Goal: Information Seeking & Learning: Learn about a topic

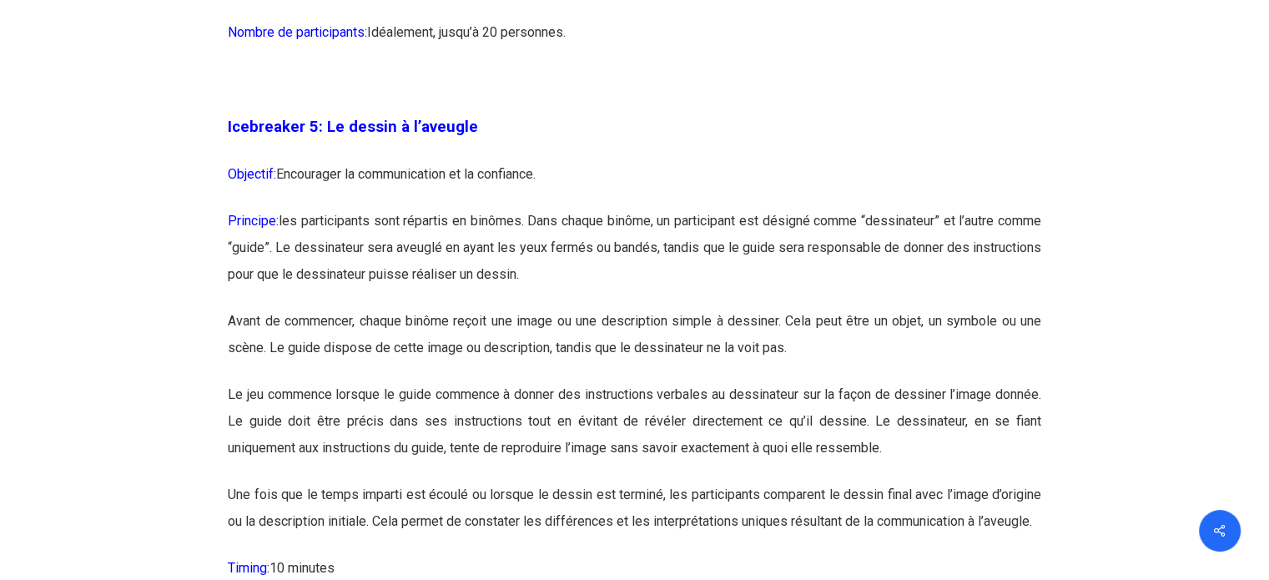
scroll to position [3087, 0]
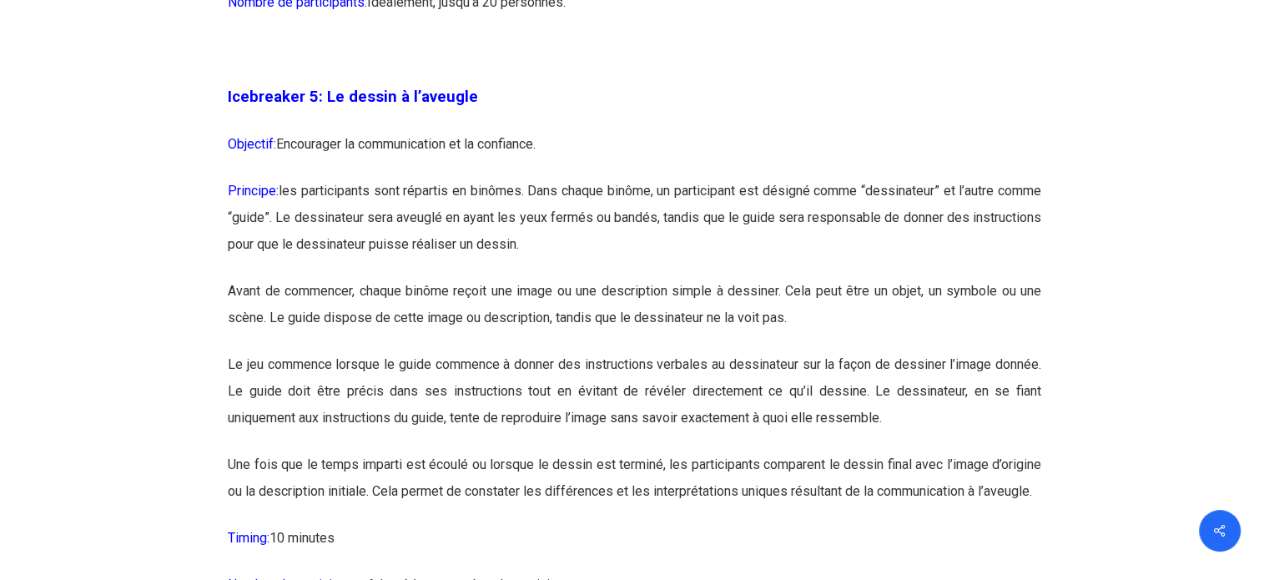
drag, startPoint x: 322, startPoint y: 95, endPoint x: 555, endPoint y: 550, distance: 510.8
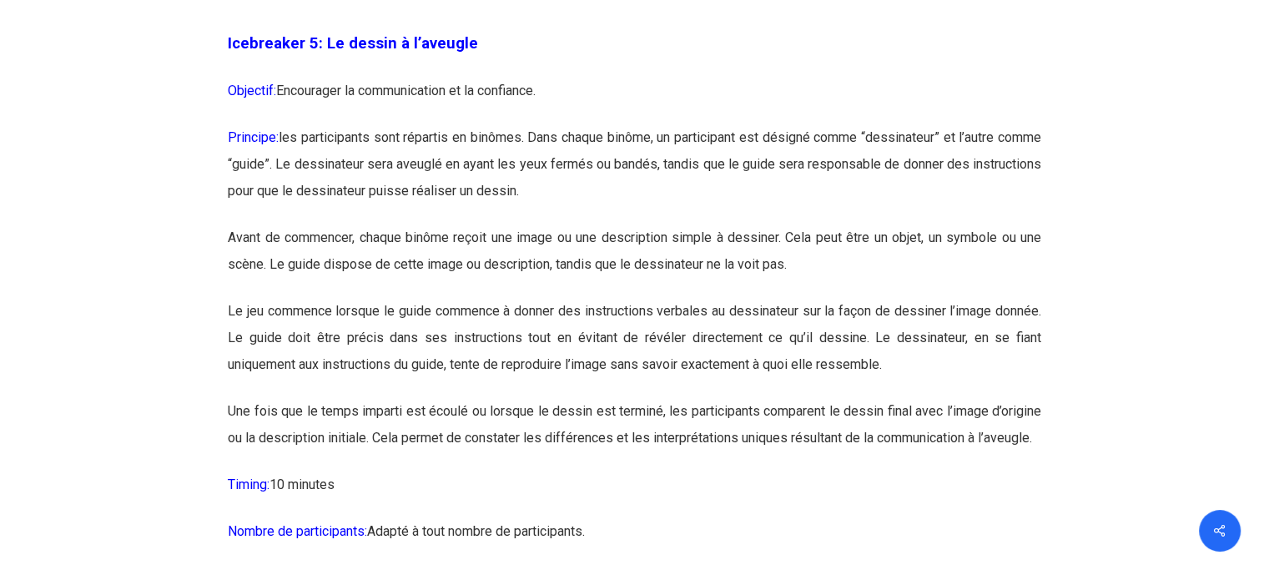
scroll to position [3171, 0]
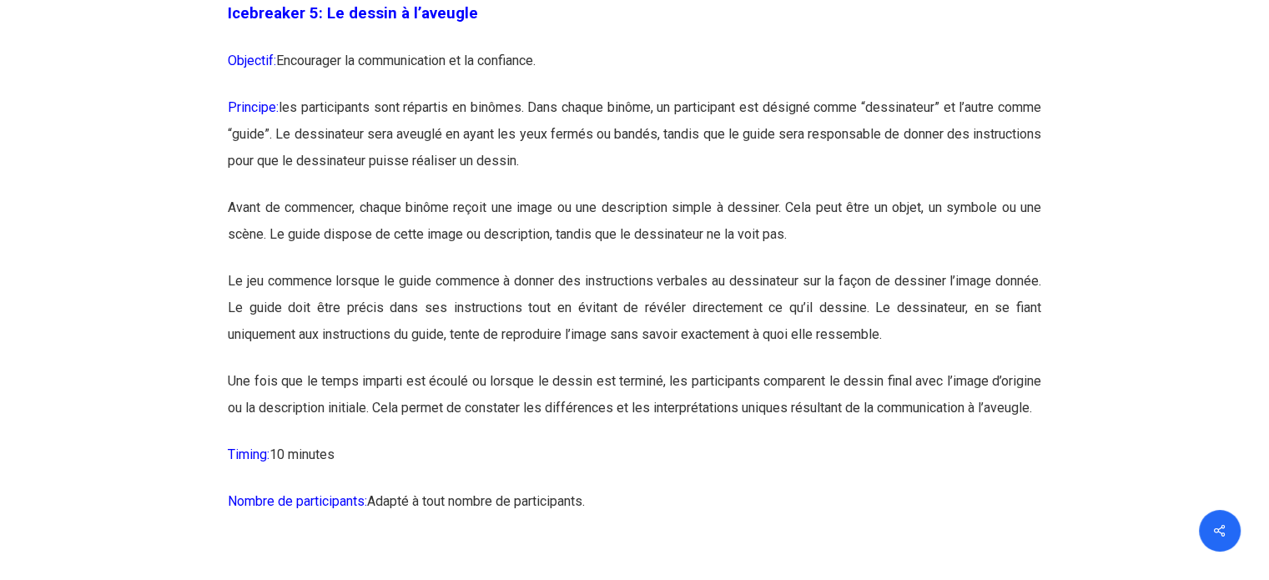
copy div "Lo ipsumd s a’consect Adipisci: Elitseddoe te incididuntutl et do magnaaliq. En…"
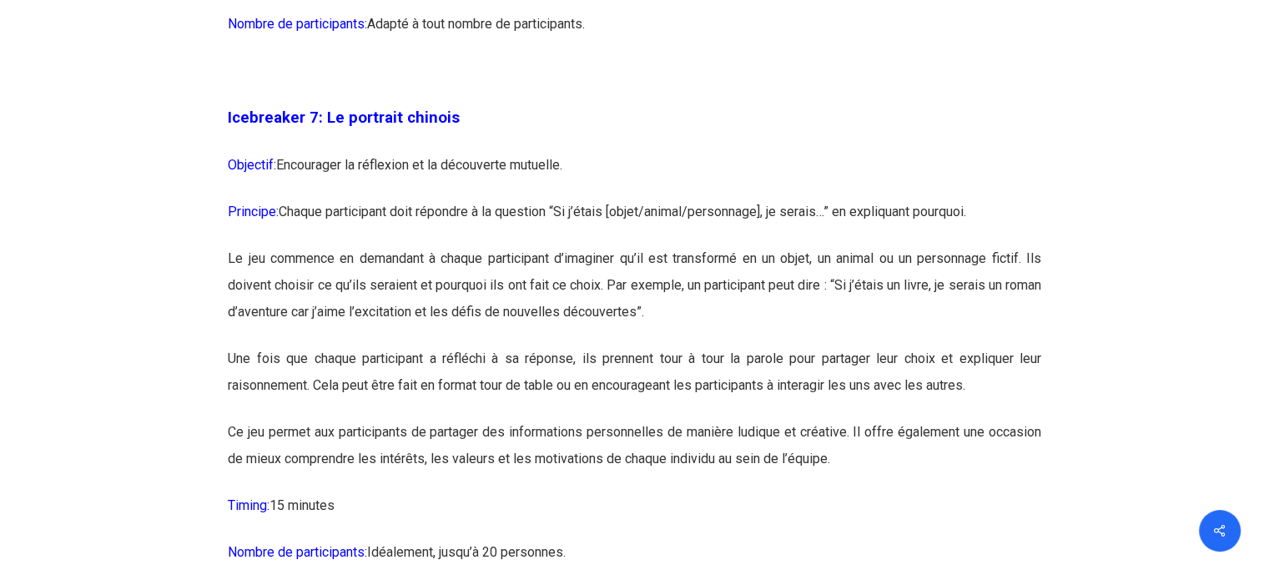
scroll to position [4255, 0]
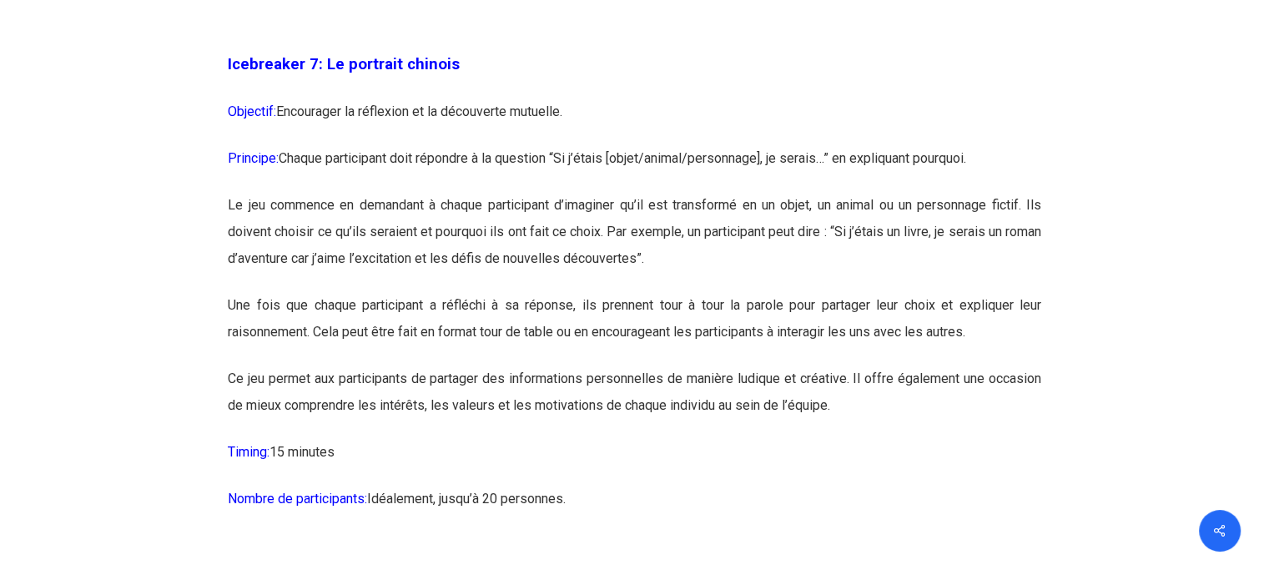
drag, startPoint x: 320, startPoint y: 117, endPoint x: 610, endPoint y: 538, distance: 511.7
copy div "Lo ipsumdol sitamet Consecte: Adipiscing el seddoeius te in utlaboreet dolorema…"
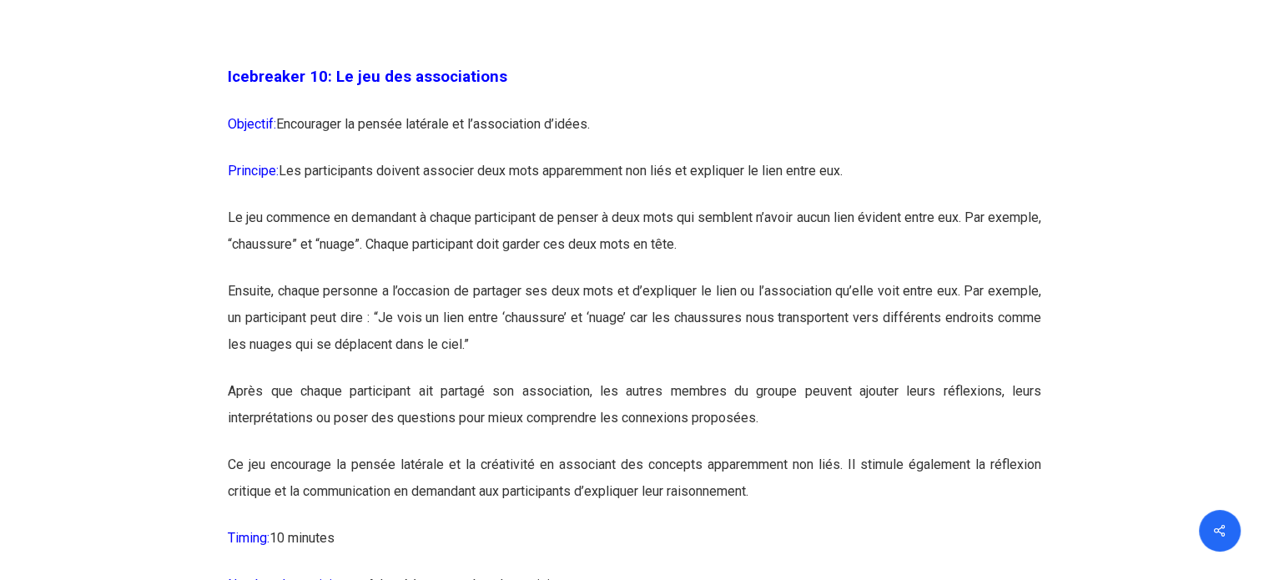
scroll to position [6091, 0]
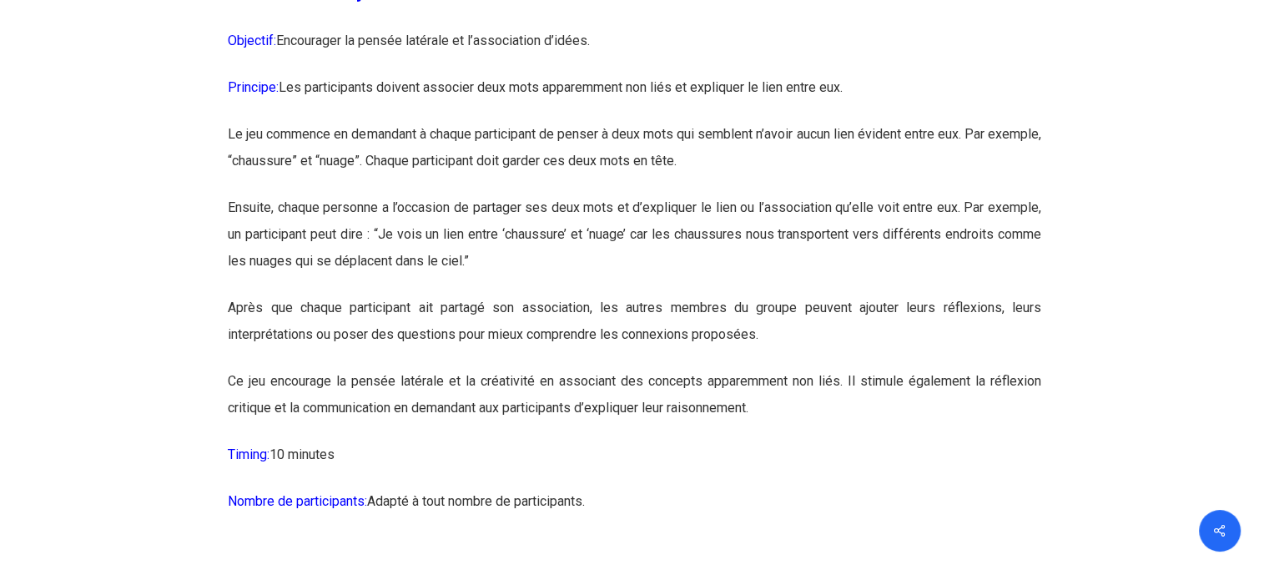
drag, startPoint x: 330, startPoint y: 36, endPoint x: 618, endPoint y: 547, distance: 586.2
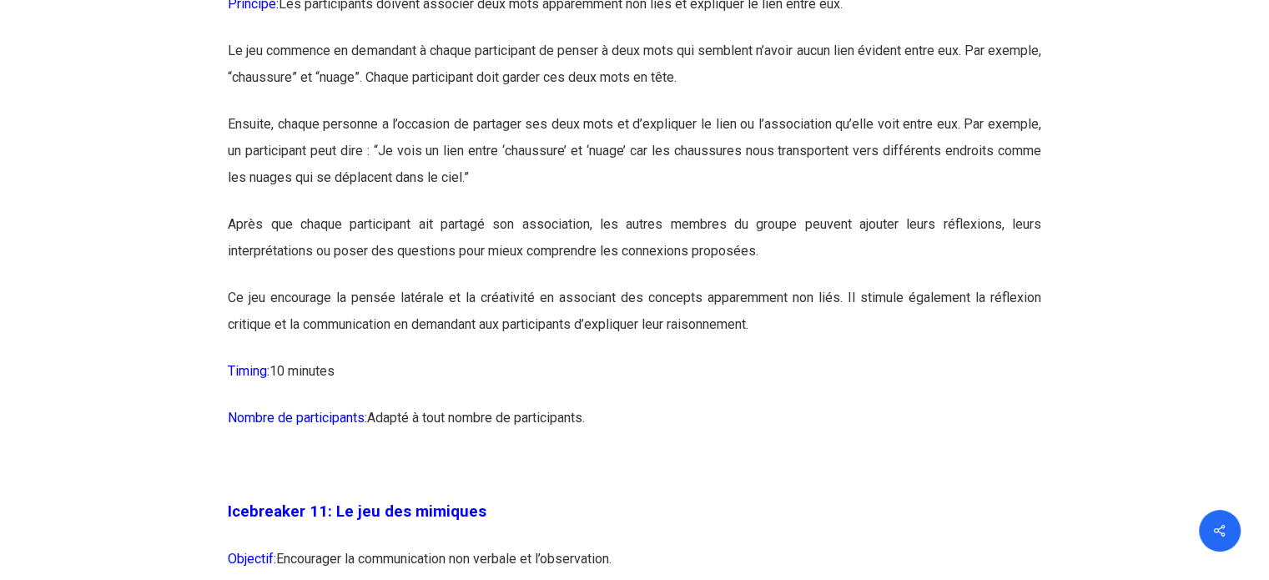
copy div "Lo ips dol sitametconse Adipisci: Elitseddoe te incidi utlabore et d’magnaaliqu…"
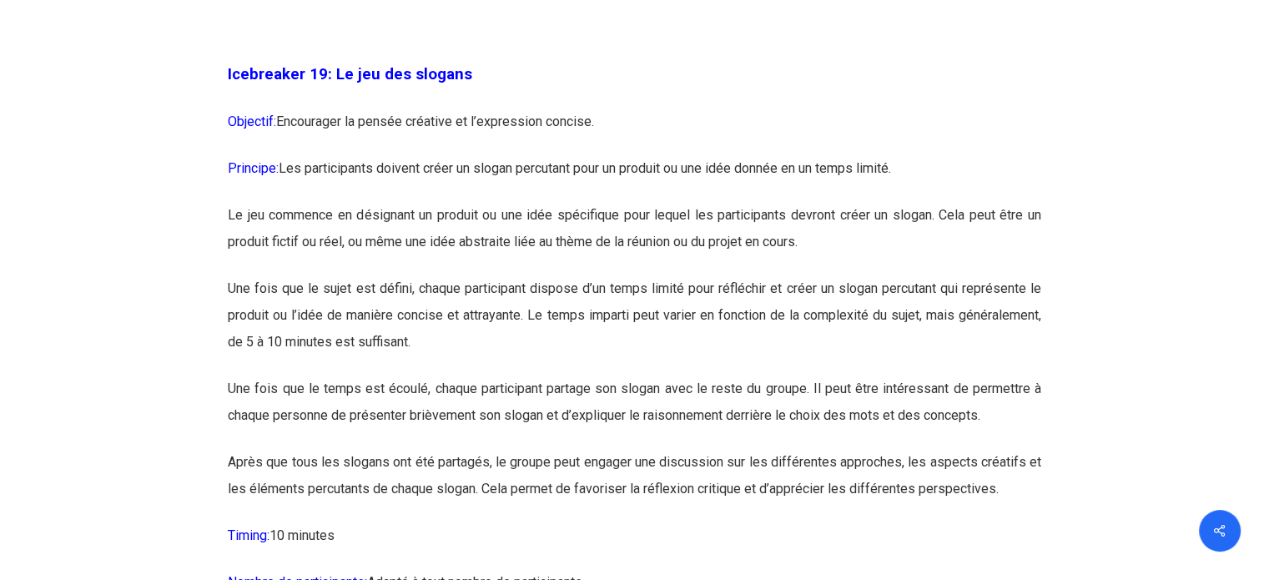
scroll to position [10763, 0]
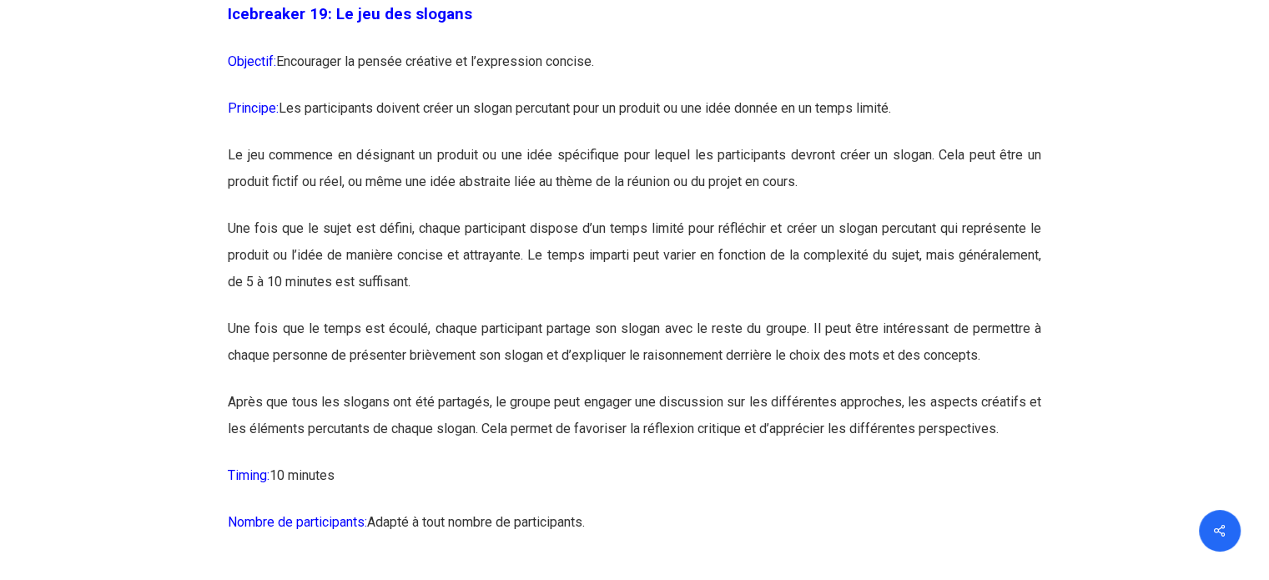
drag, startPoint x: 331, startPoint y: 65, endPoint x: 627, endPoint y: 560, distance: 576.7
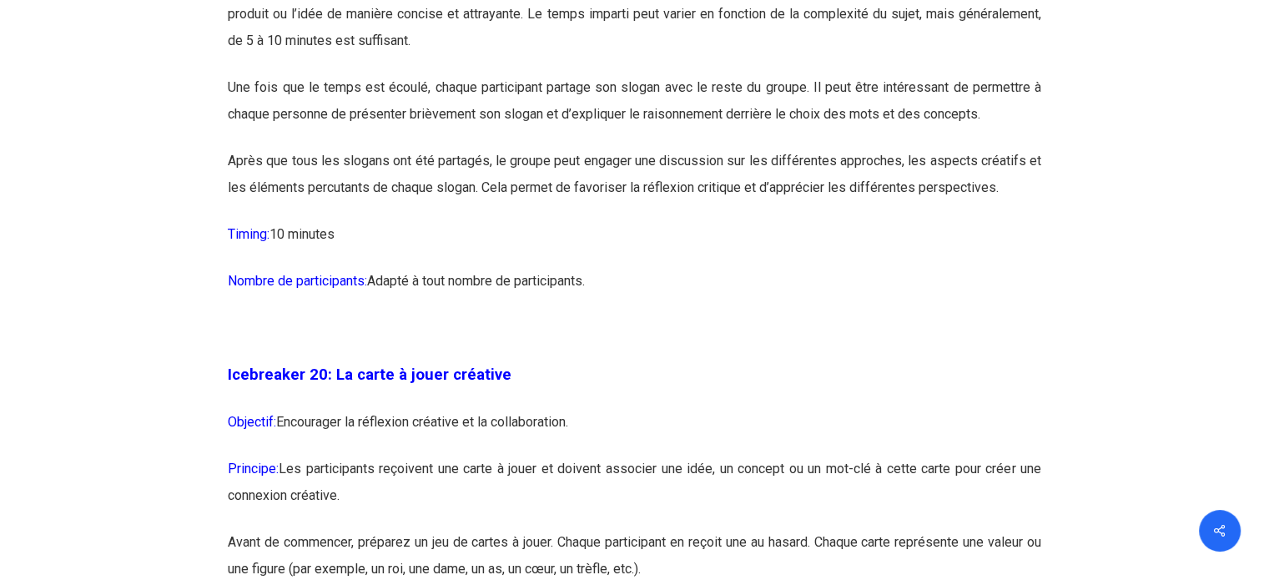
scroll to position [11014, 0]
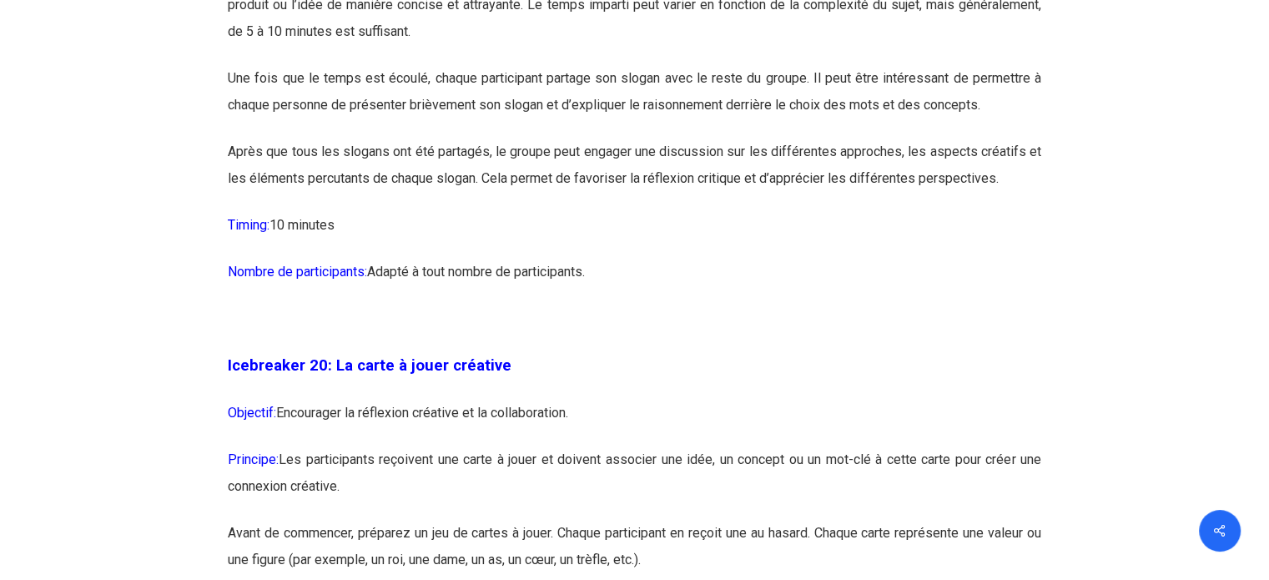
copy div "Lo ips dol sitamet Consecte: Adipiscing el seddoe temporin ut l’etdolorema aliq…"
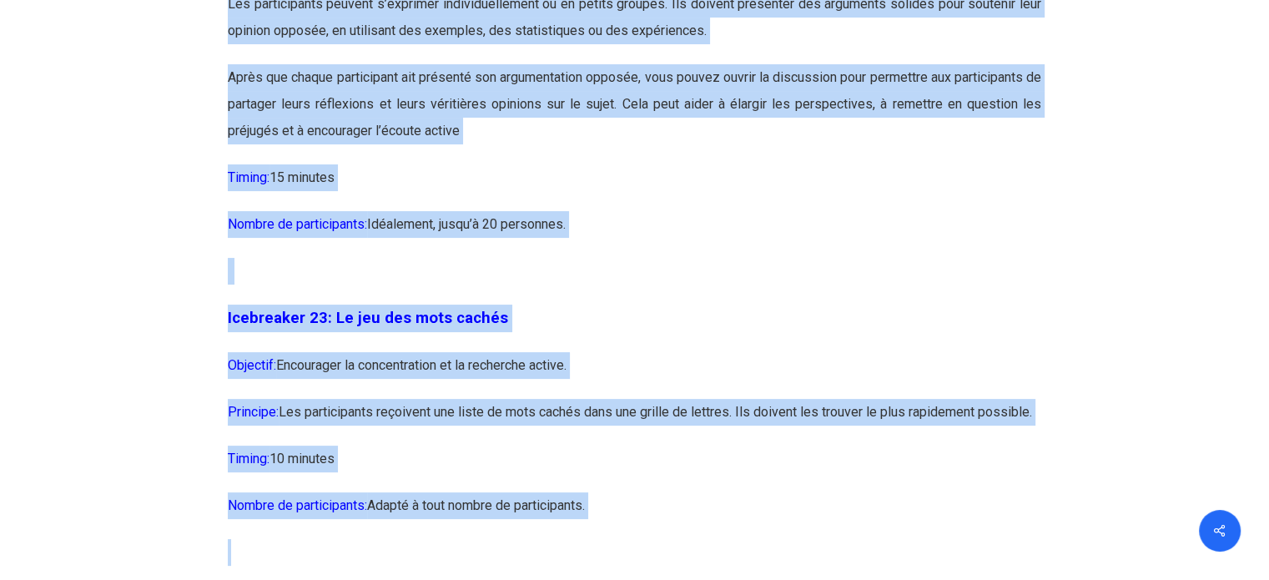
scroll to position [12999, 0]
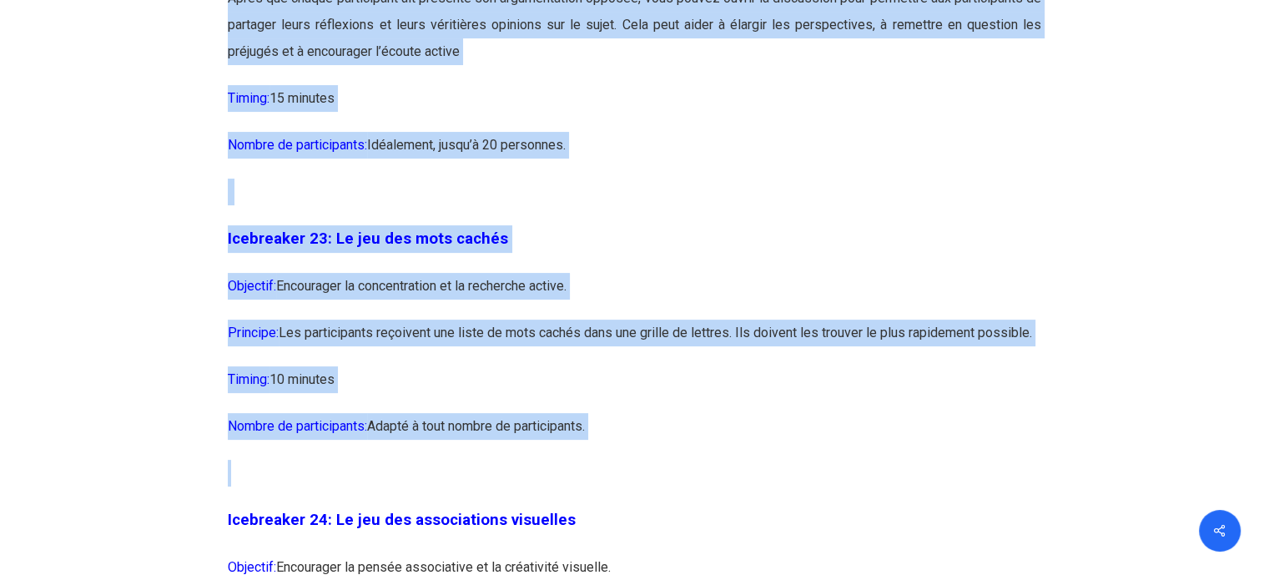
drag, startPoint x: 332, startPoint y: 139, endPoint x: 634, endPoint y: 499, distance: 469.6
copy div "Lo ips dol sitametc adipiscing Elitsedd: Eiusmodtem in utlaboree dolorema al e’…"
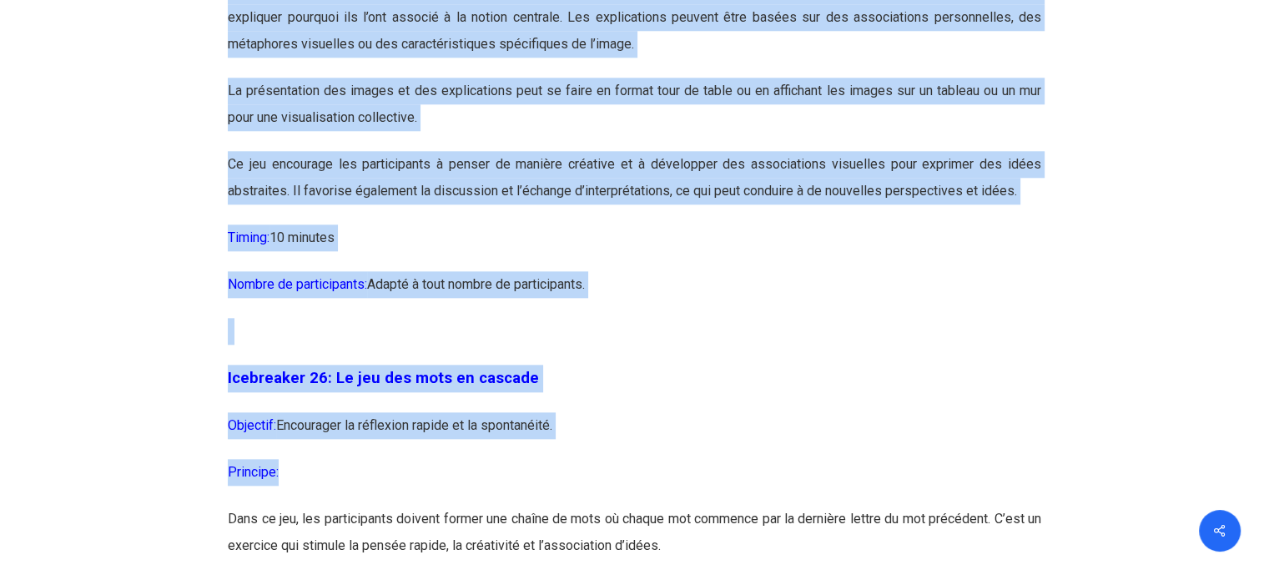
scroll to position [14428, 0]
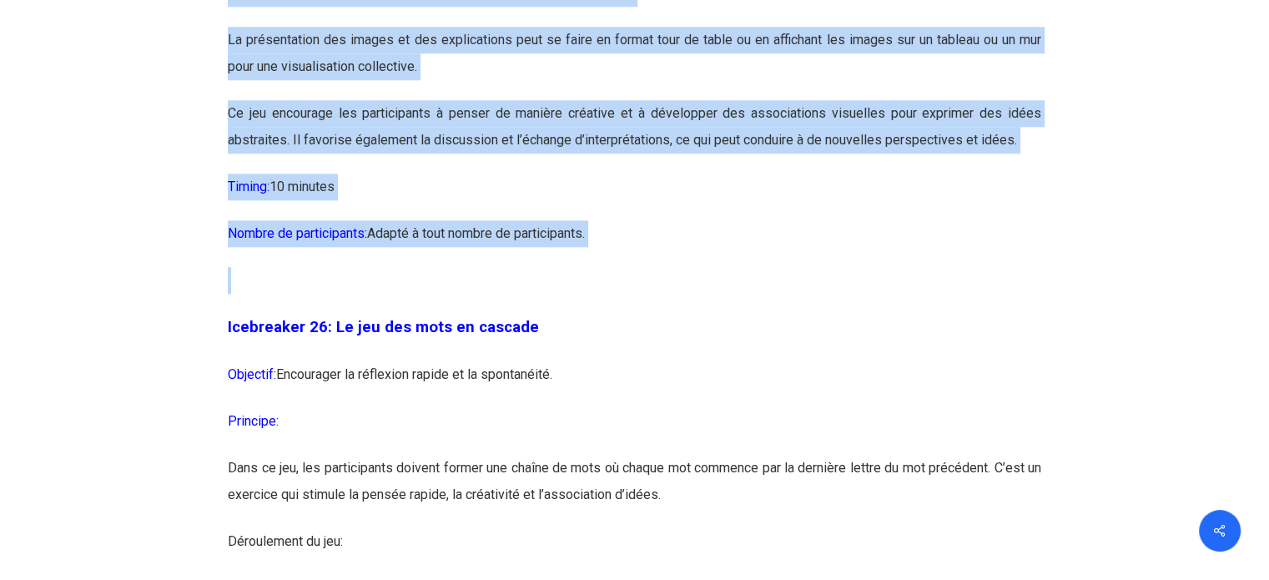
drag, startPoint x: 330, startPoint y: 174, endPoint x: 703, endPoint y: 386, distance: 430.1
copy div "Lo ips dol sitametconse adipiscin Elitsedd: Eiusmodtem in utlabo etdoloremag al…"
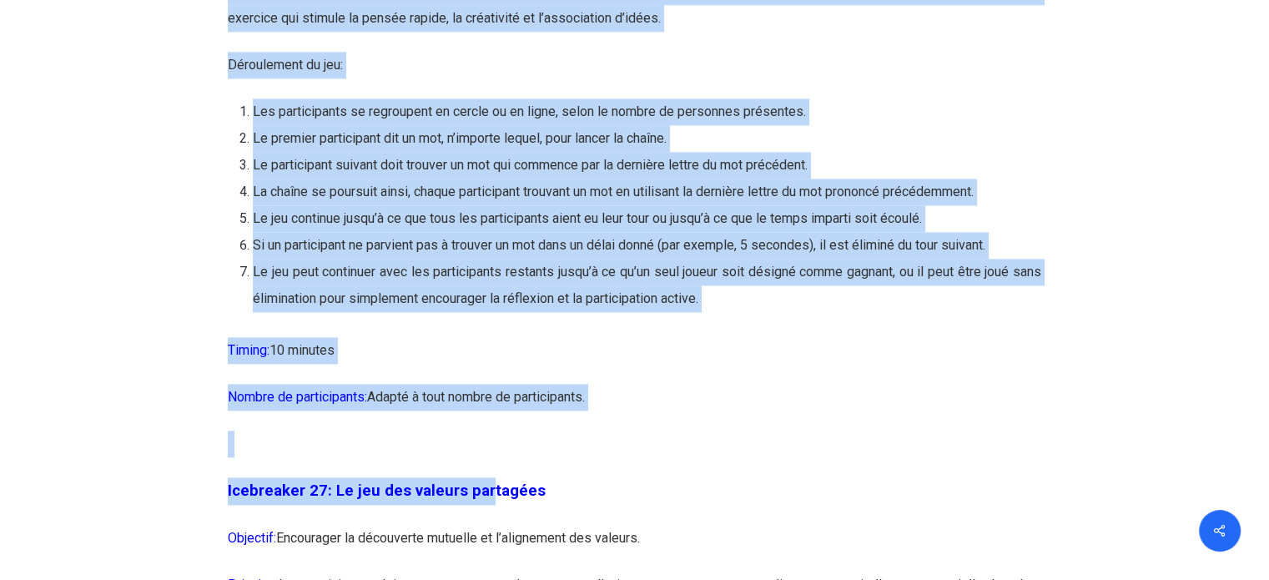
scroll to position [14905, 0]
drag, startPoint x: 332, startPoint y: 69, endPoint x: 641, endPoint y: 486, distance: 518.3
copy div "Lo ips dol sita co adipisc Elitsedd: Eiusmodtem in utlaboree dolore ma al enima…"
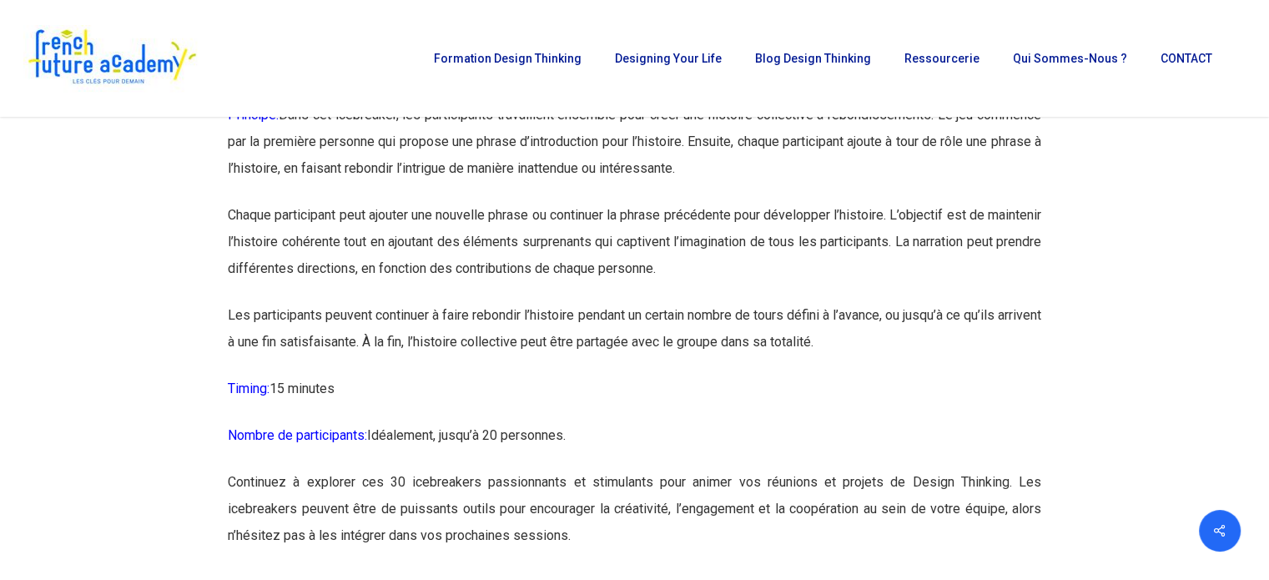
scroll to position [16741, 0]
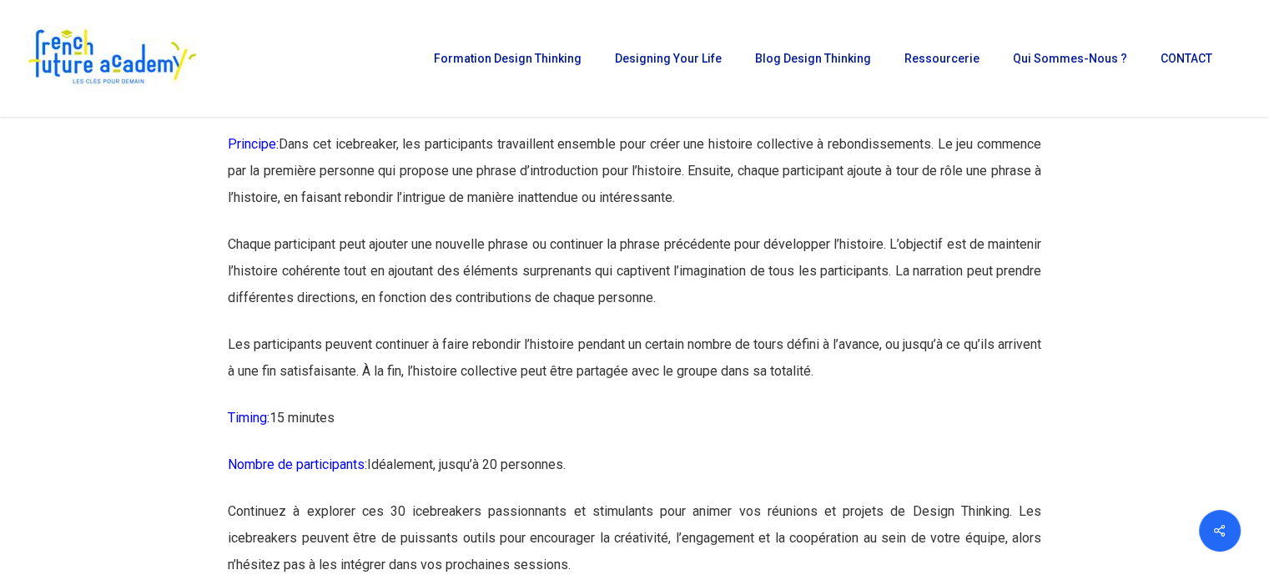
drag, startPoint x: 335, startPoint y: 123, endPoint x: 587, endPoint y: 526, distance: 475.3
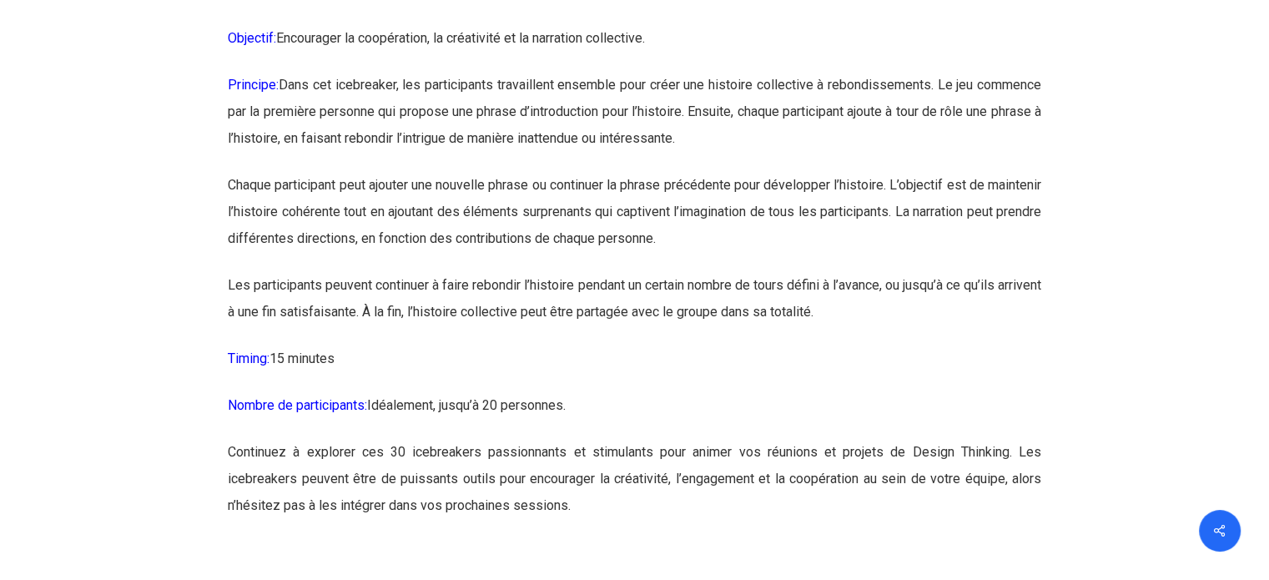
scroll to position [16908, 0]
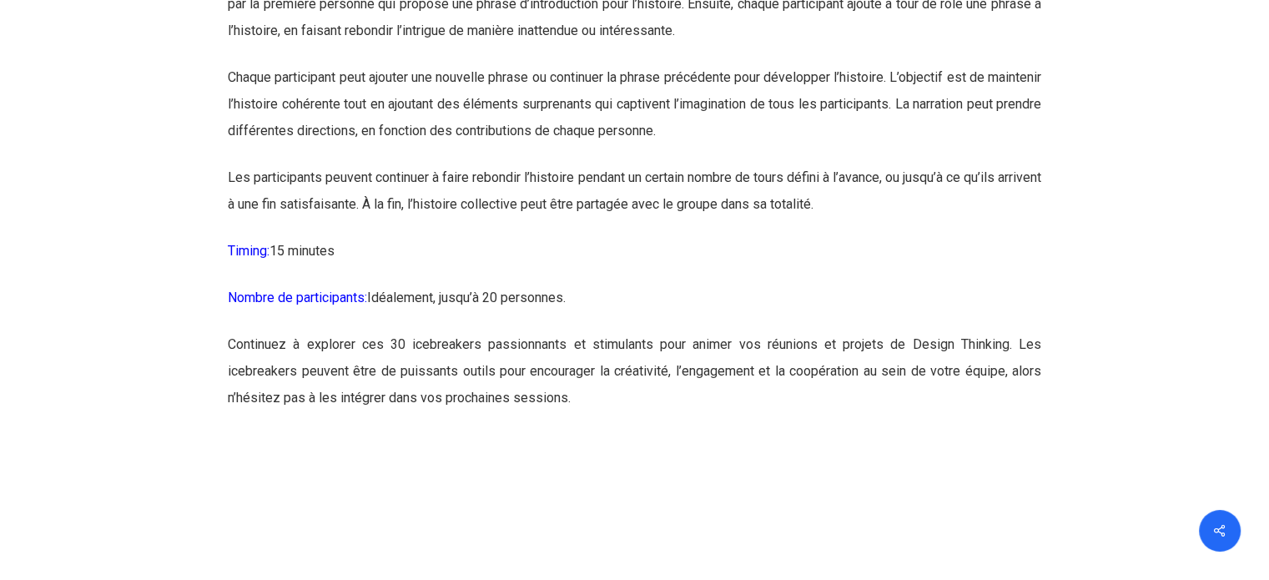
copy div "L’ipsumdol sitametconsec a elitseddoeiusmo Temporin: Utlaboreet do magnaaliqua,…"
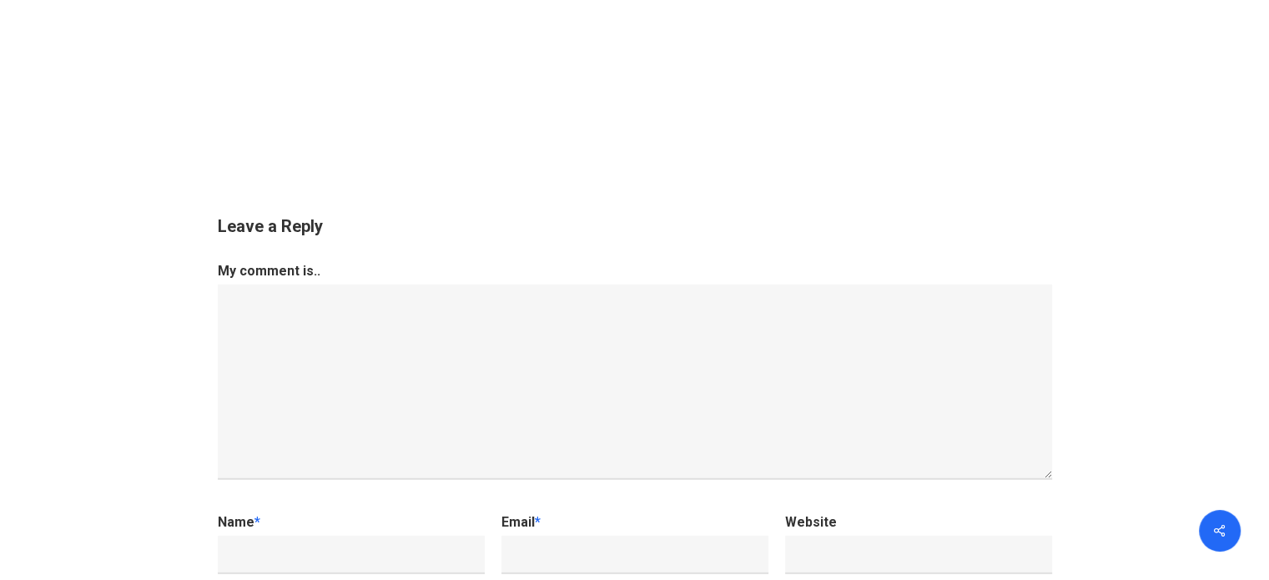
scroll to position [17325, 0]
